Goal: Navigation & Orientation: Find specific page/section

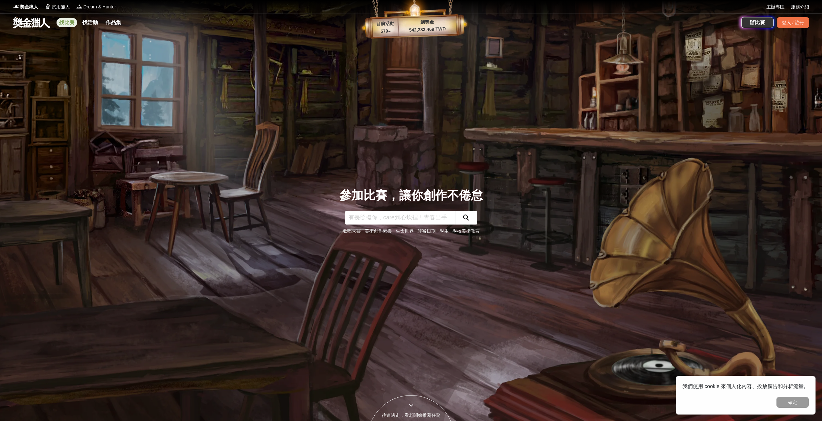
click at [72, 22] on link "找比賽" at bounding box center [67, 22] width 21 height 9
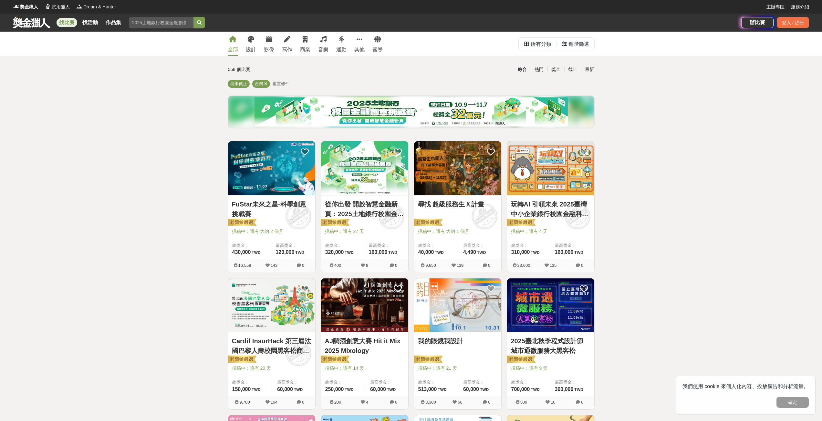
click at [88, 29] on div "找比賽 找活動 作品集" at bounding box center [92, 23] width 70 height 18
click at [95, 26] on link "找活動" at bounding box center [90, 22] width 21 height 9
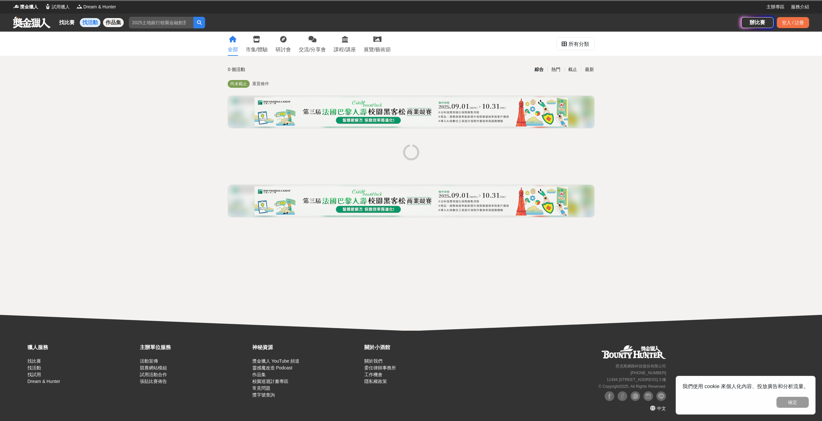
click at [114, 21] on link "作品集" at bounding box center [113, 22] width 21 height 9
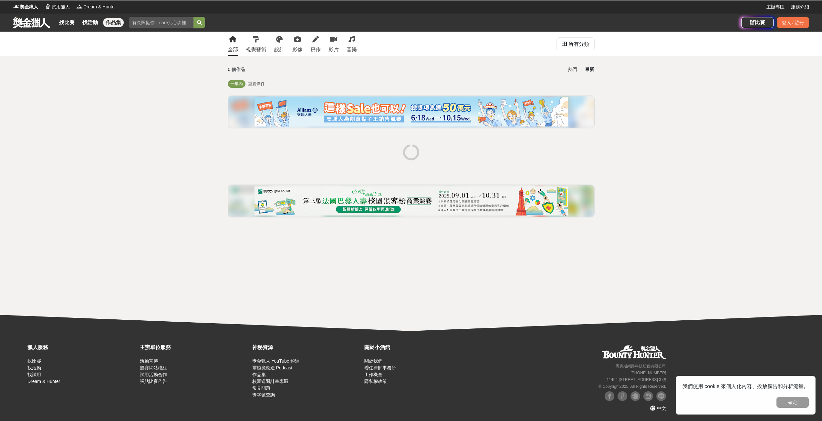
click at [43, 21] on link at bounding box center [31, 22] width 39 height 12
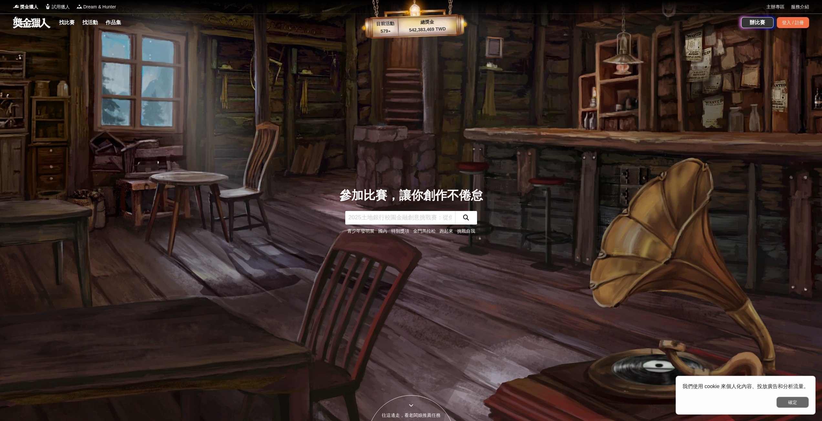
click at [796, 406] on button "確定" at bounding box center [792, 402] width 32 height 11
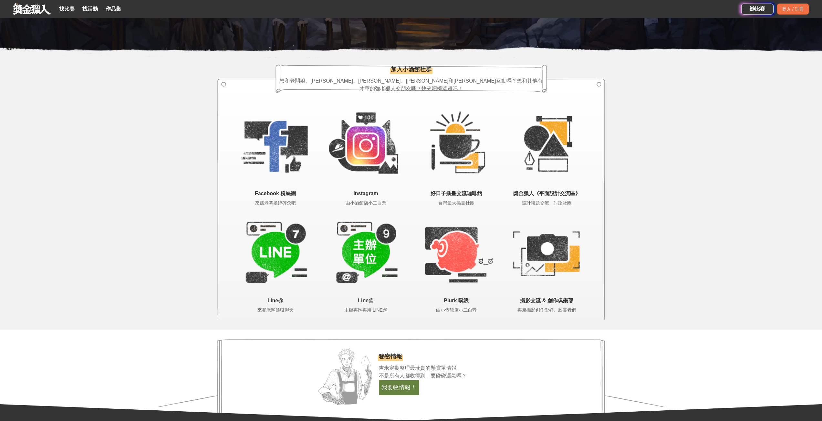
scroll to position [1292, 0]
